Goal: Task Accomplishment & Management: Use online tool/utility

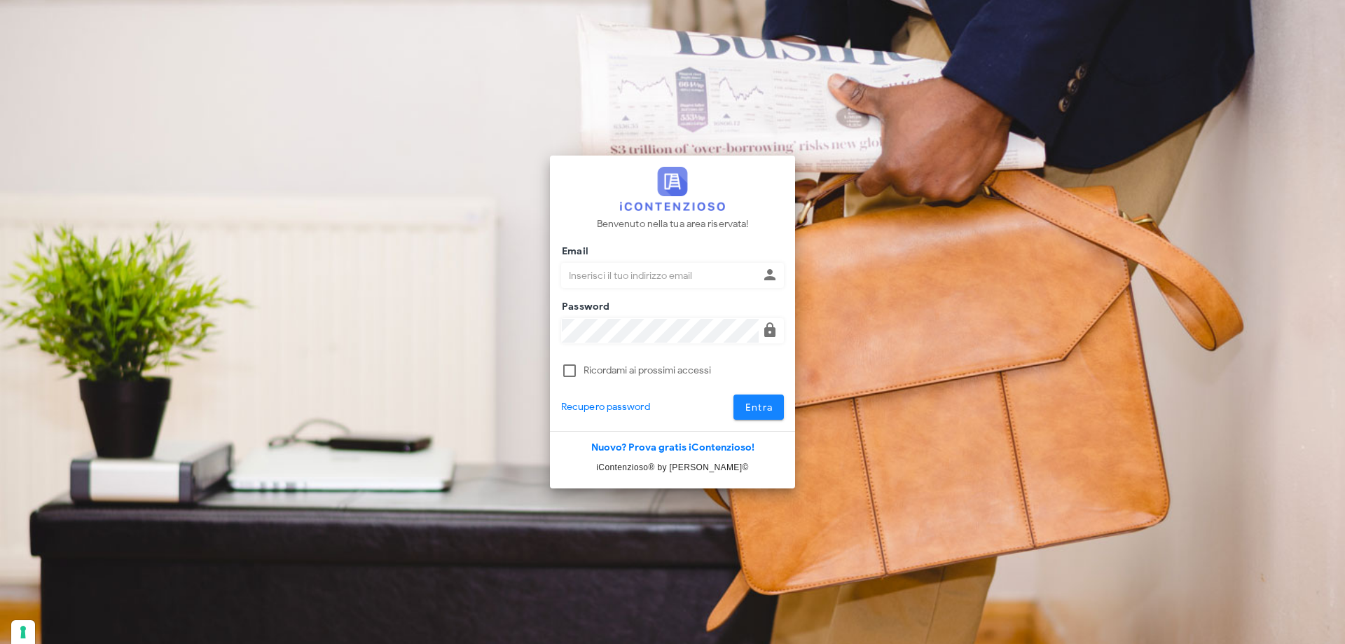
type input "p.rizza@studioassociatoadrev.it"
click at [740, 409] on button "Entra" at bounding box center [758, 406] width 51 height 25
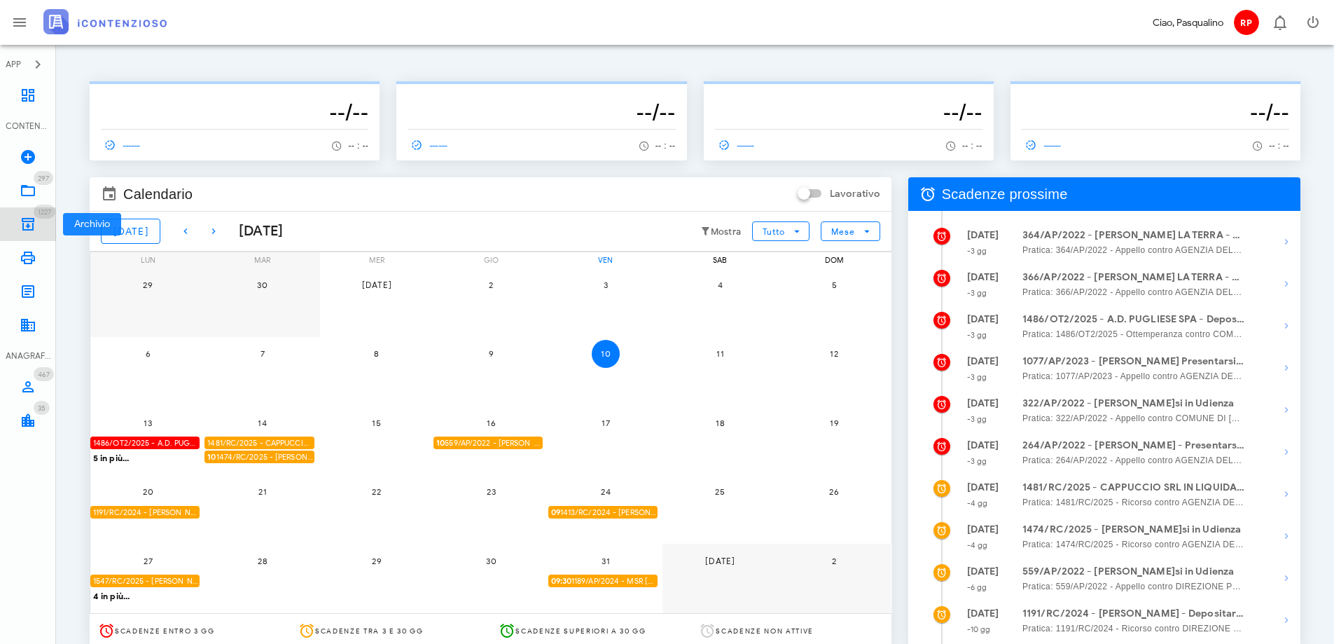
click at [24, 219] on icon at bounding box center [28, 224] width 17 height 17
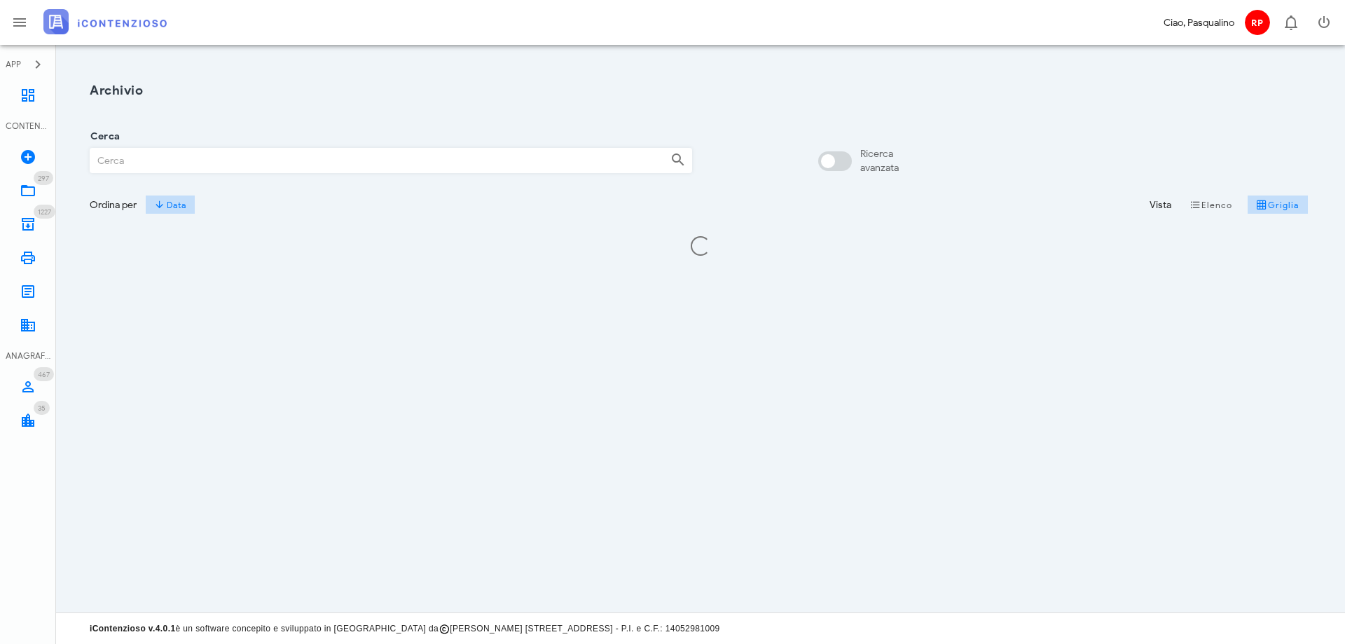
click at [213, 153] on input "Cerca" at bounding box center [374, 160] width 569 height 24
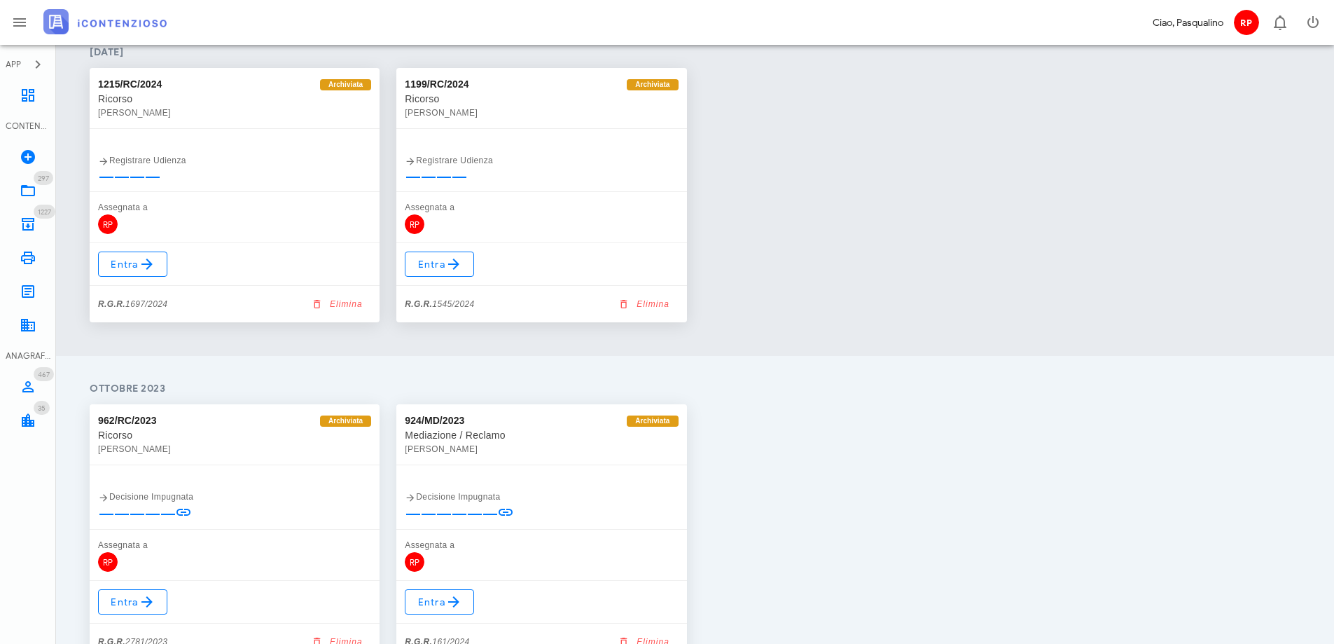
scroll to position [2171, 0]
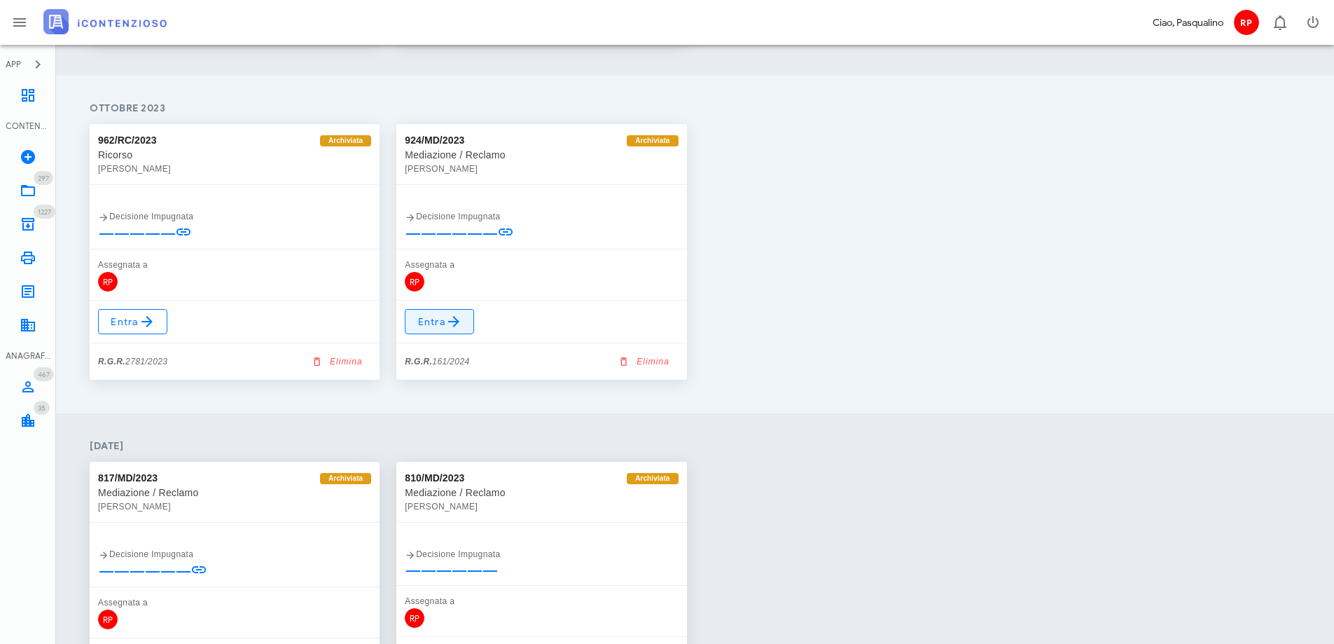
type input "alescio"
click at [429, 318] on span "Entra" at bounding box center [440, 321] width 46 height 17
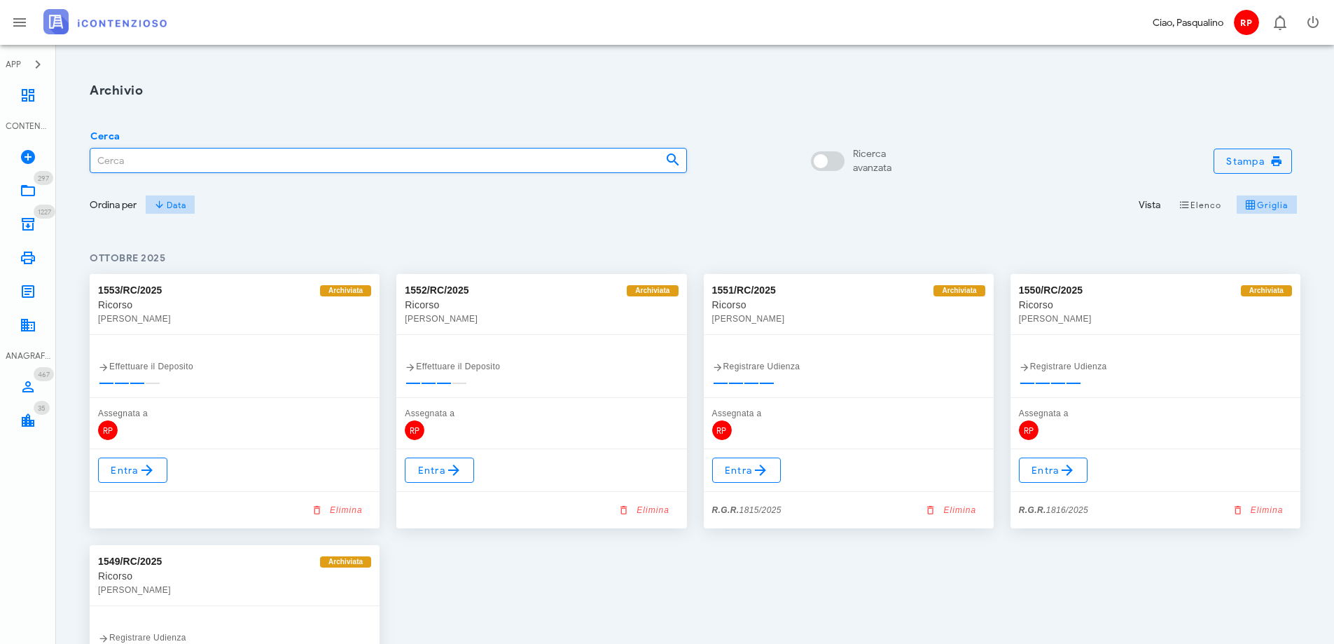
click at [232, 163] on input "Cerca" at bounding box center [372, 160] width 564 height 24
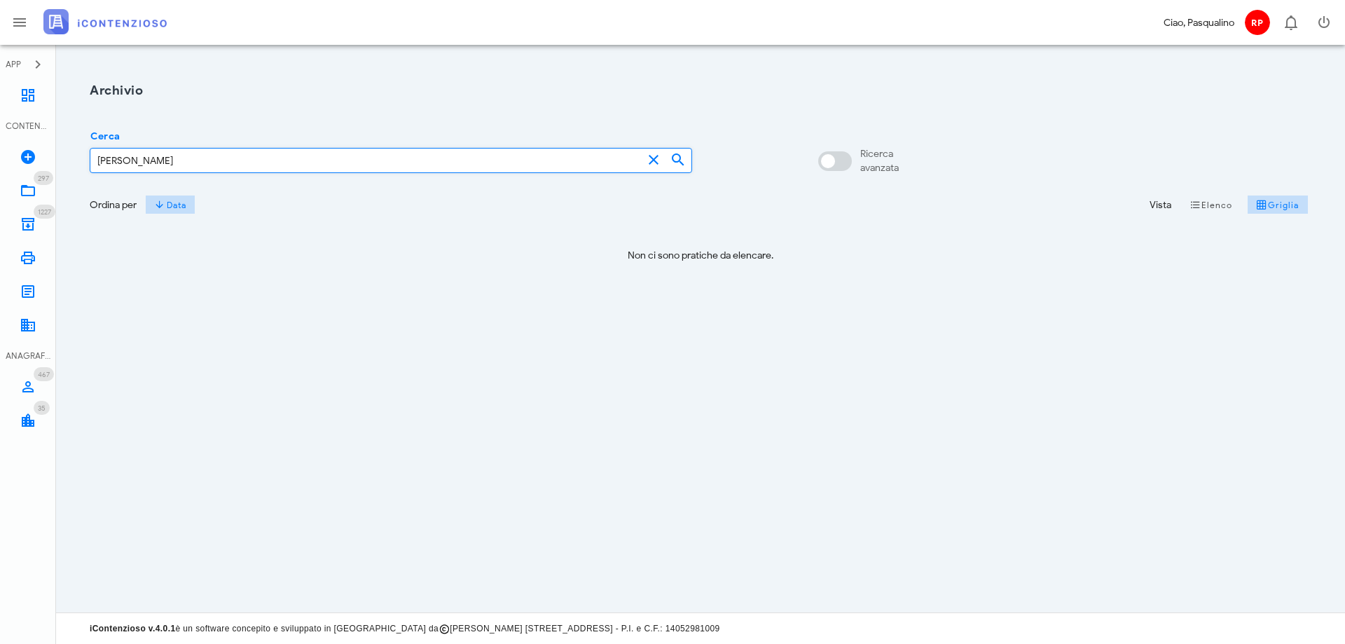
type input "corrado"
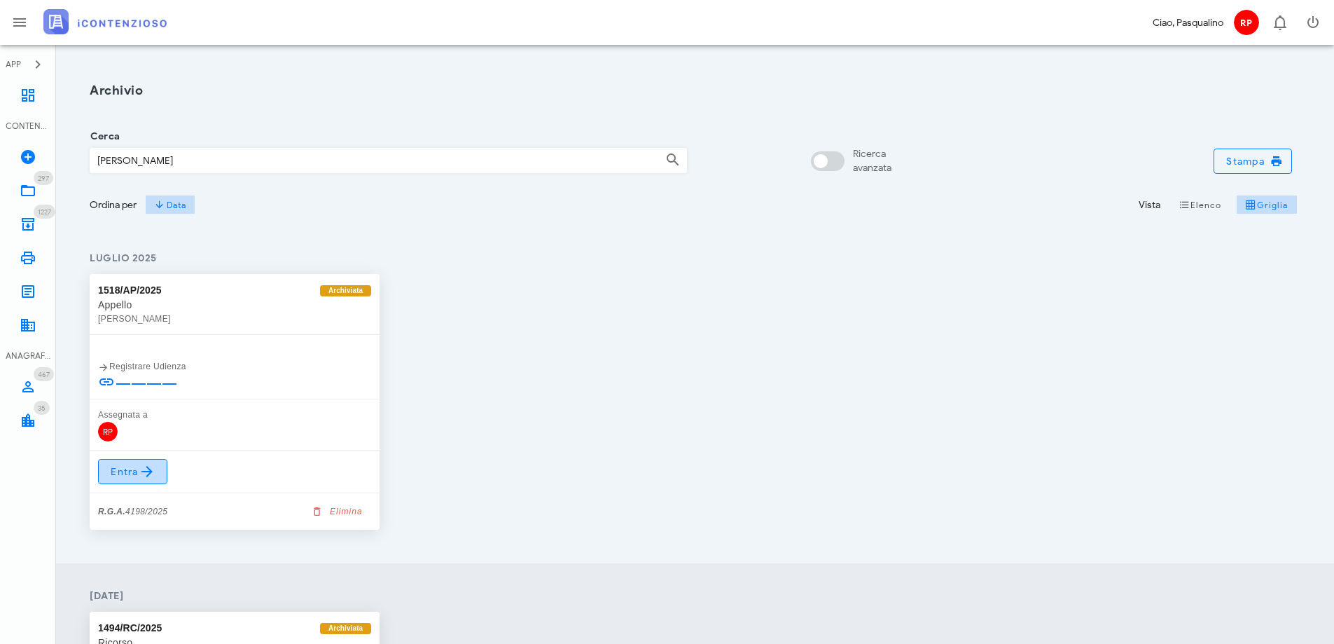
click at [128, 471] on span "Entra" at bounding box center [133, 471] width 46 height 17
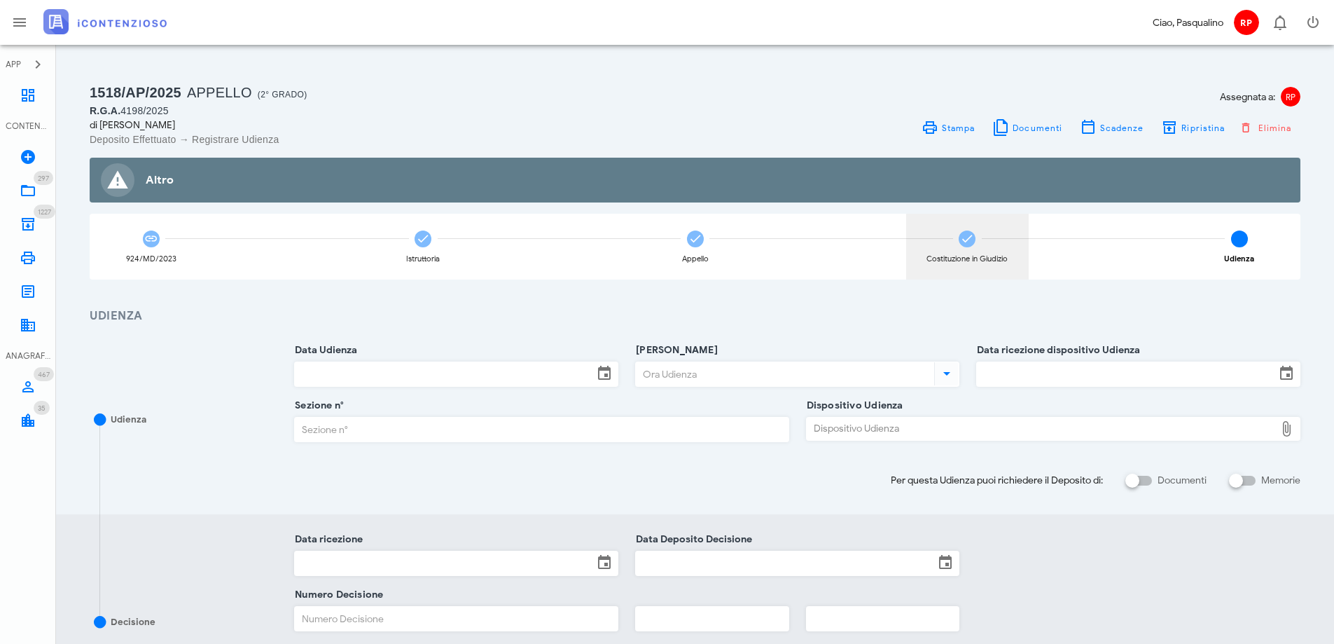
click at [969, 234] on icon at bounding box center [967, 239] width 14 height 14
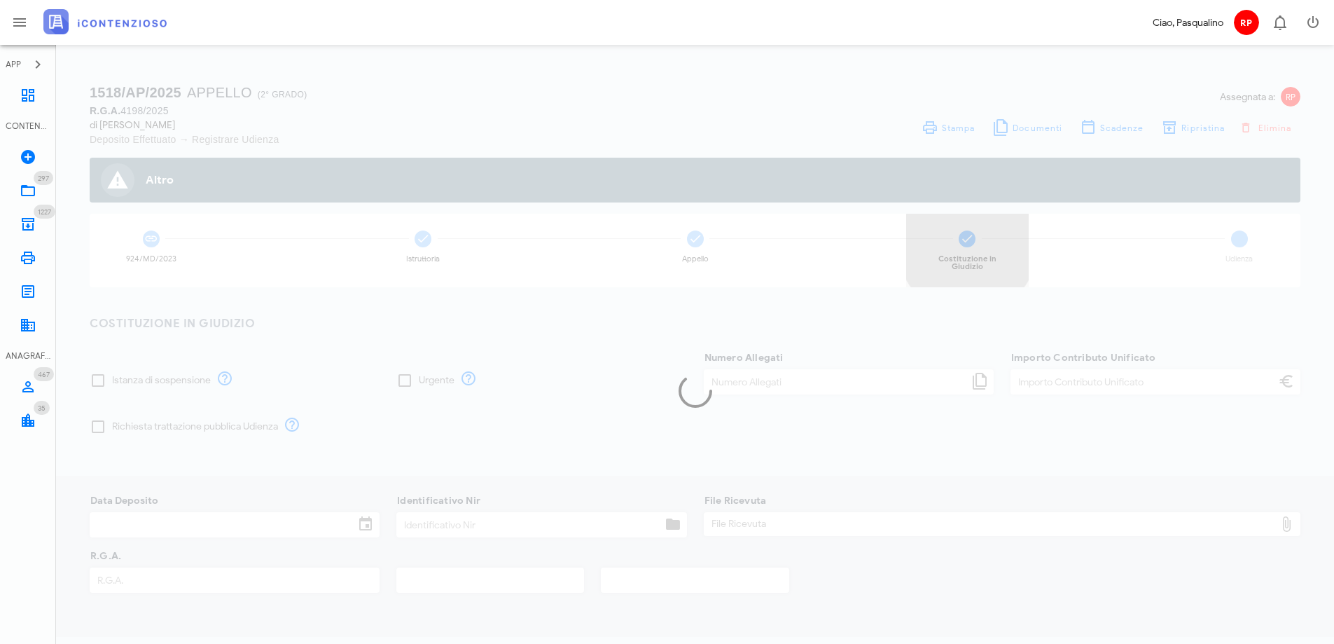
type input "120,00"
type input "[DATE]"
type input "329"
type input "4198"
type input "2025"
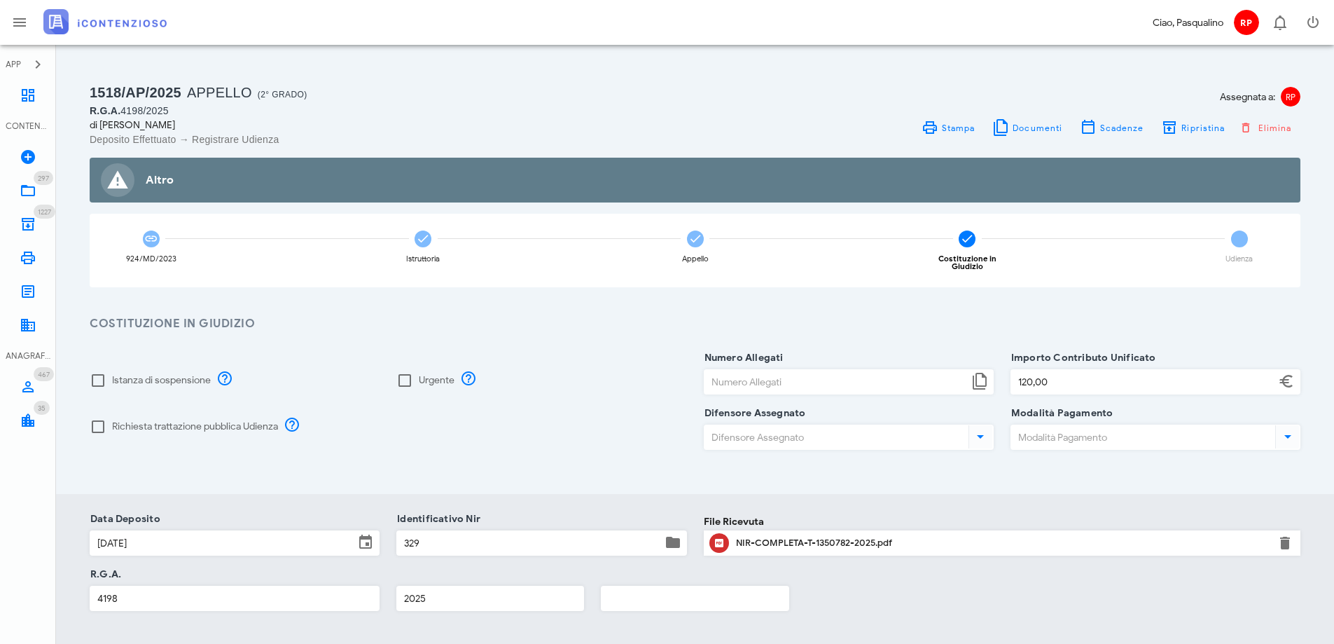
click at [575, 120] on div "di [PERSON_NAME]" at bounding box center [388, 125] width 597 height 15
